Goal: Consume media (video, audio)

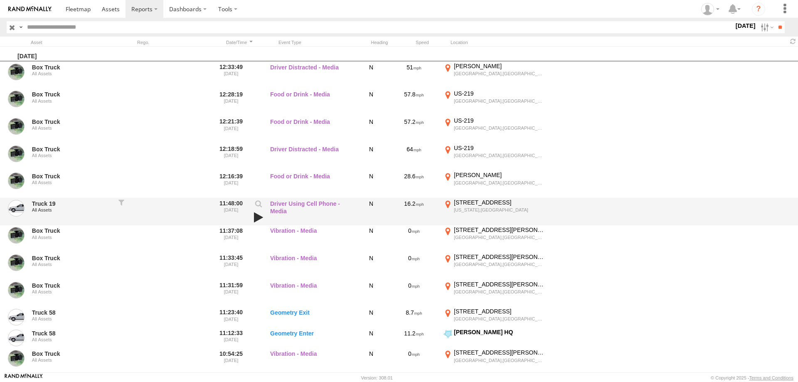
click at [259, 216] on link at bounding box center [259, 218] width 14 height 12
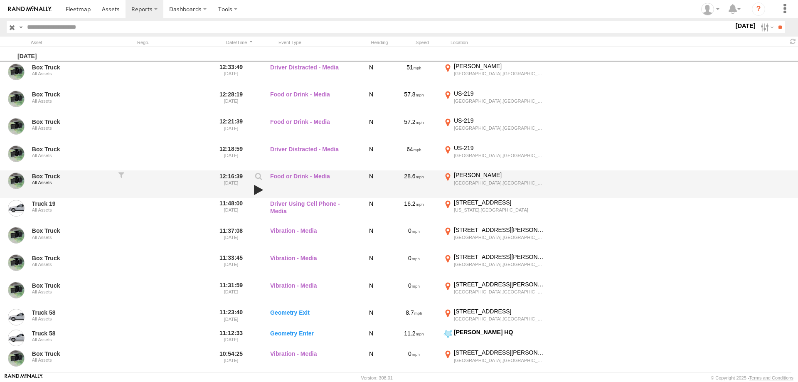
click at [257, 190] on link at bounding box center [259, 190] width 14 height 12
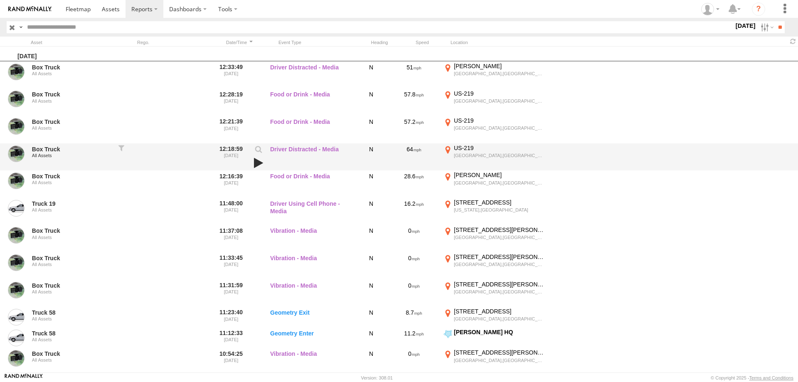
click at [259, 162] on link at bounding box center [259, 163] width 14 height 12
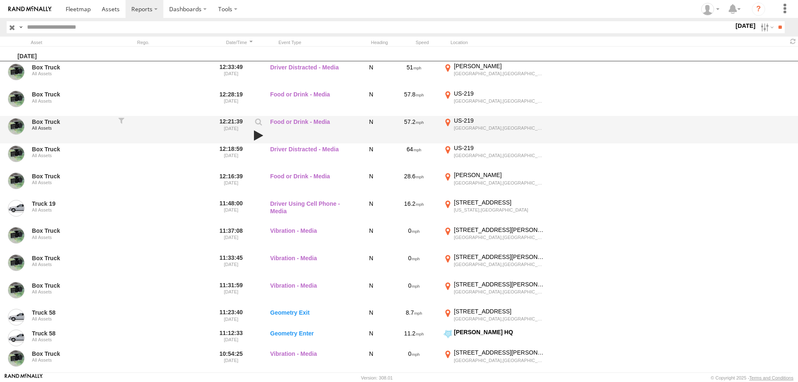
click at [253, 137] on link at bounding box center [259, 136] width 14 height 12
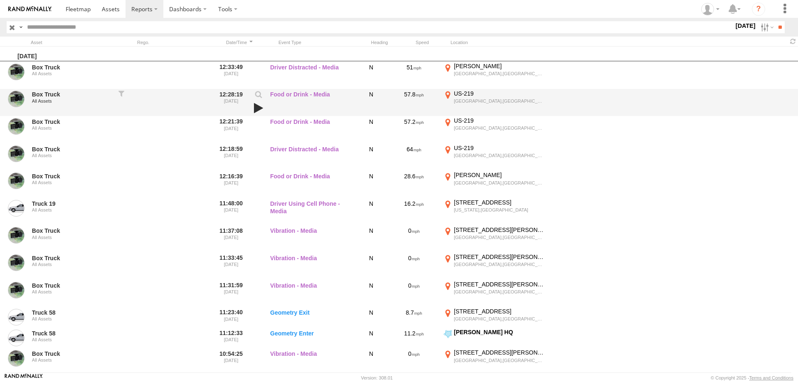
click at [262, 109] on link at bounding box center [259, 108] width 14 height 12
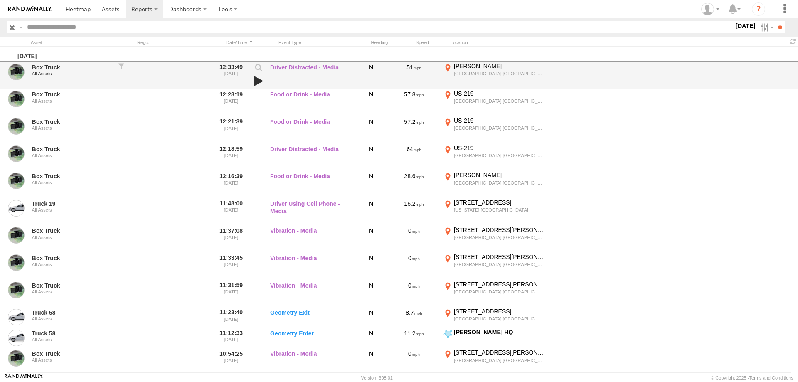
click at [260, 80] on link at bounding box center [259, 81] width 14 height 12
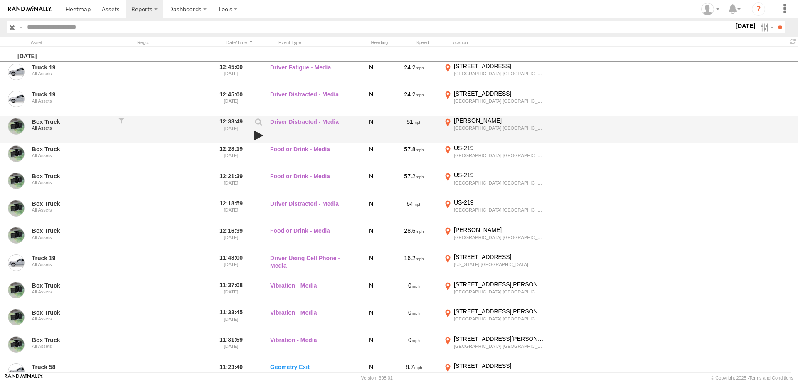
click at [261, 138] on link at bounding box center [259, 136] width 14 height 12
click at [258, 137] on link at bounding box center [259, 136] width 14 height 12
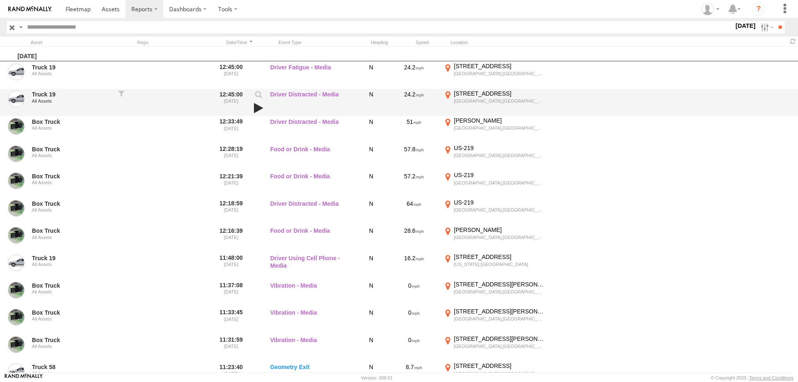
click at [256, 109] on link at bounding box center [259, 108] width 14 height 12
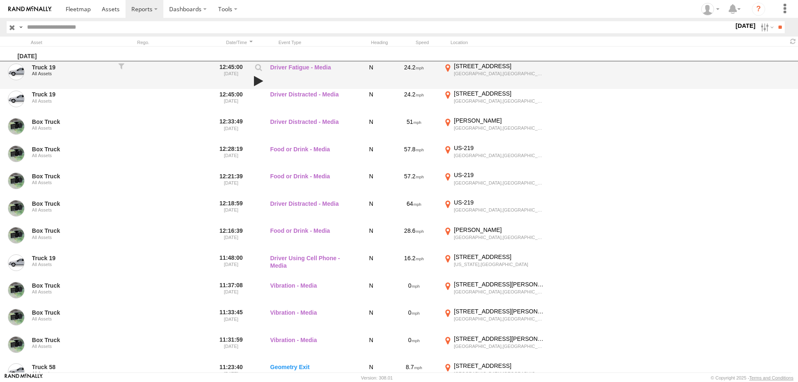
click at [254, 81] on link at bounding box center [259, 81] width 14 height 12
click at [255, 80] on link at bounding box center [259, 81] width 14 height 12
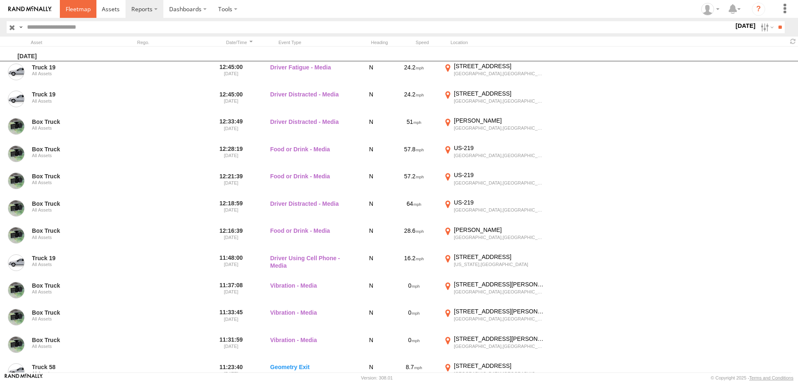
click at [73, 8] on span at bounding box center [78, 9] width 25 height 8
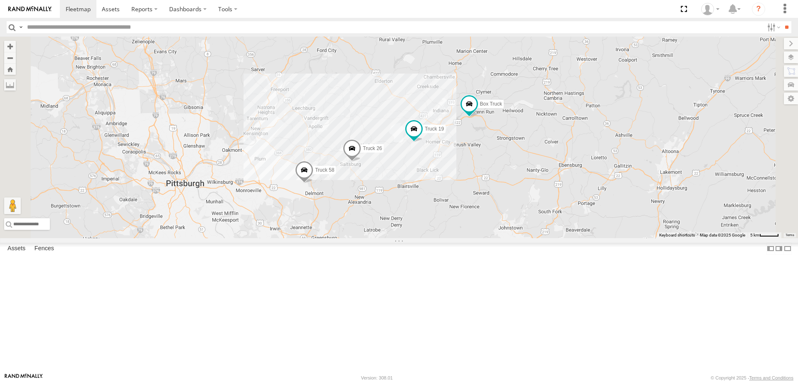
drag, startPoint x: 559, startPoint y: 225, endPoint x: 558, endPoint y: 217, distance: 8.4
click at [558, 217] on div "Truck 26 Box Truck Truck 19 Truck 58" at bounding box center [399, 138] width 798 height 202
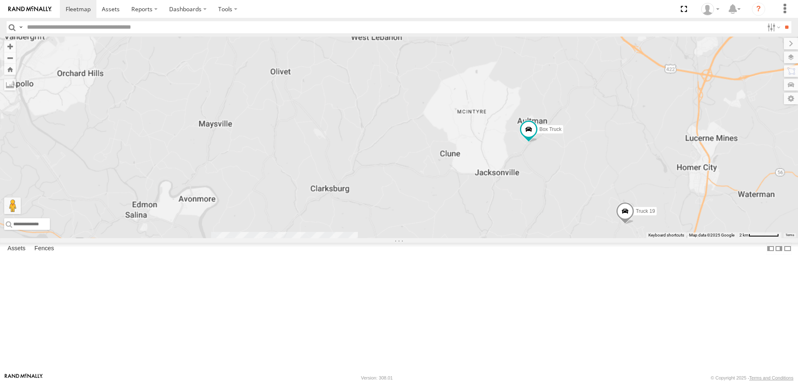
drag, startPoint x: 609, startPoint y: 211, endPoint x: 416, endPoint y: 182, distance: 194.7
click at [418, 182] on div "Truck 26 Box Truck Truck 19 Truck 58" at bounding box center [399, 138] width 798 height 202
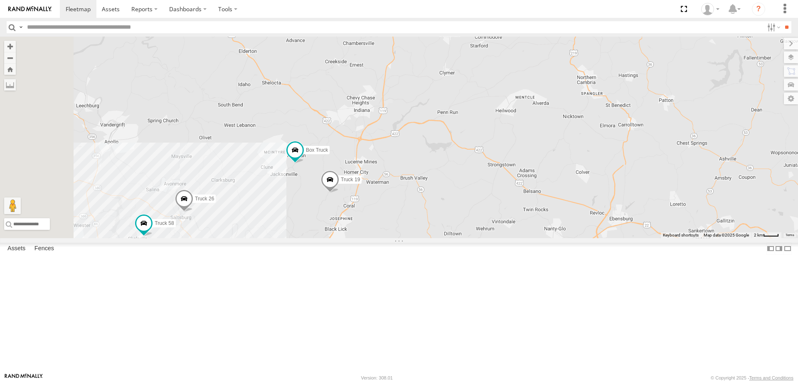
drag, startPoint x: 463, startPoint y: 154, endPoint x: 491, endPoint y: 213, distance: 65.3
click at [491, 213] on div "Truck 26 Box Truck Truck 19 Truck 58" at bounding box center [399, 138] width 798 height 202
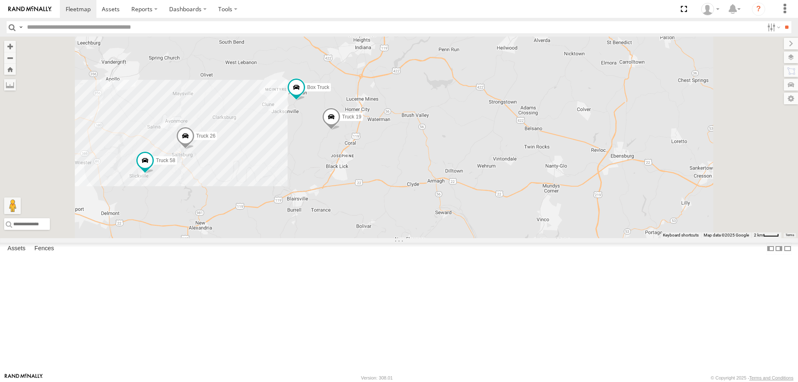
drag, startPoint x: 492, startPoint y: 185, endPoint x: 479, endPoint y: 203, distance: 21.7
click at [479, 203] on div "Truck 26 Box Truck Truck 19 Truck 58" at bounding box center [399, 138] width 798 height 202
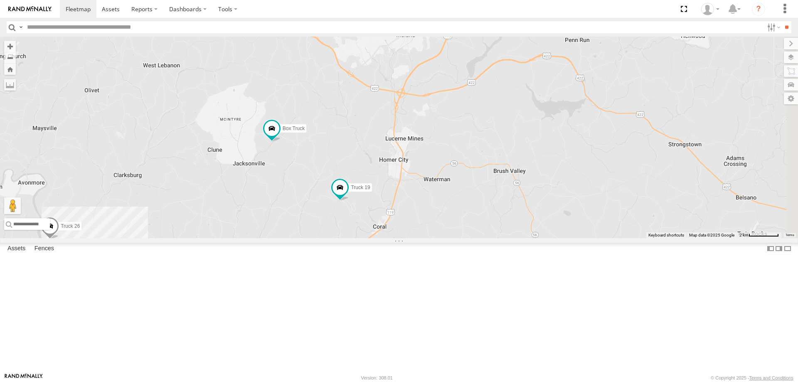
drag, startPoint x: 588, startPoint y: 161, endPoint x: 358, endPoint y: 229, distance: 240.4
click at [358, 229] on div "Truck 26 Box Truck Truck 19 Truck 58" at bounding box center [399, 138] width 798 height 202
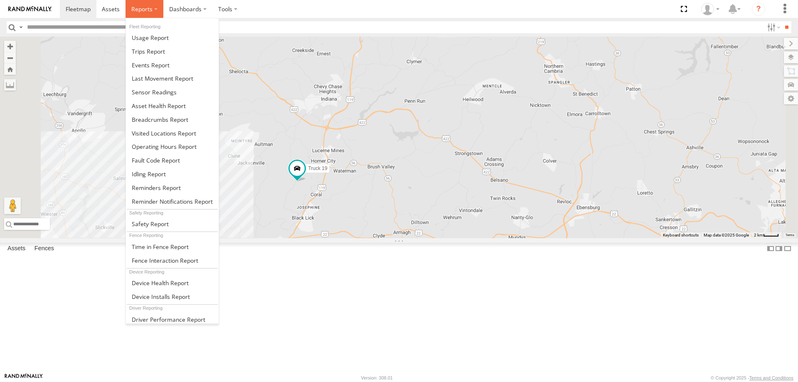
click at [141, 4] on label at bounding box center [145, 9] width 38 height 18
click at [153, 62] on span at bounding box center [151, 65] width 38 height 8
